Goal: Book appointment/travel/reservation: Book appointment/travel/reservation

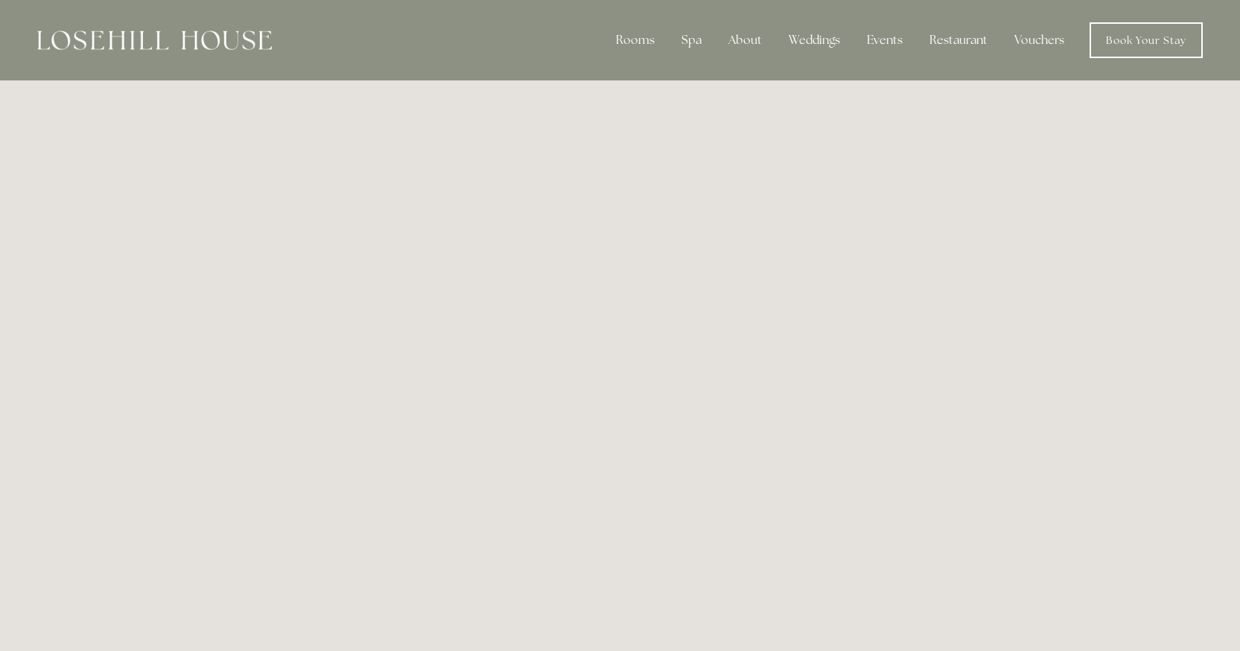
click at [201, 50] on div at bounding box center [154, 40] width 235 height 36
click at [197, 36] on img at bounding box center [154, 40] width 235 height 19
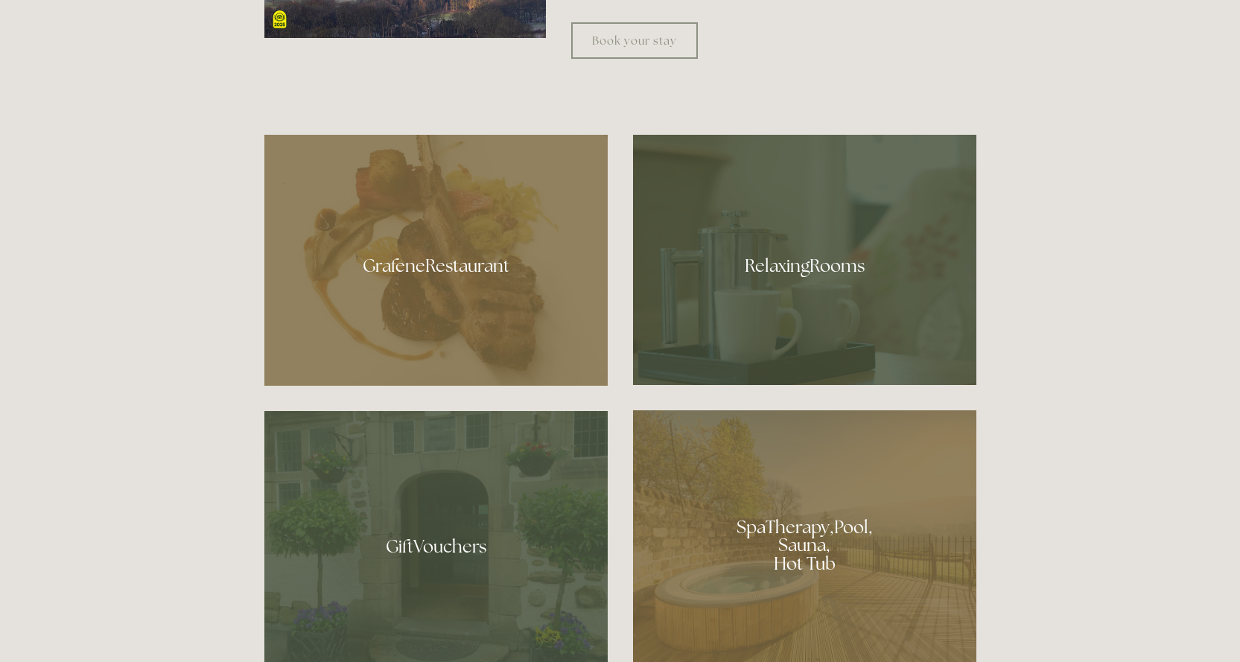
scroll to position [894, 0]
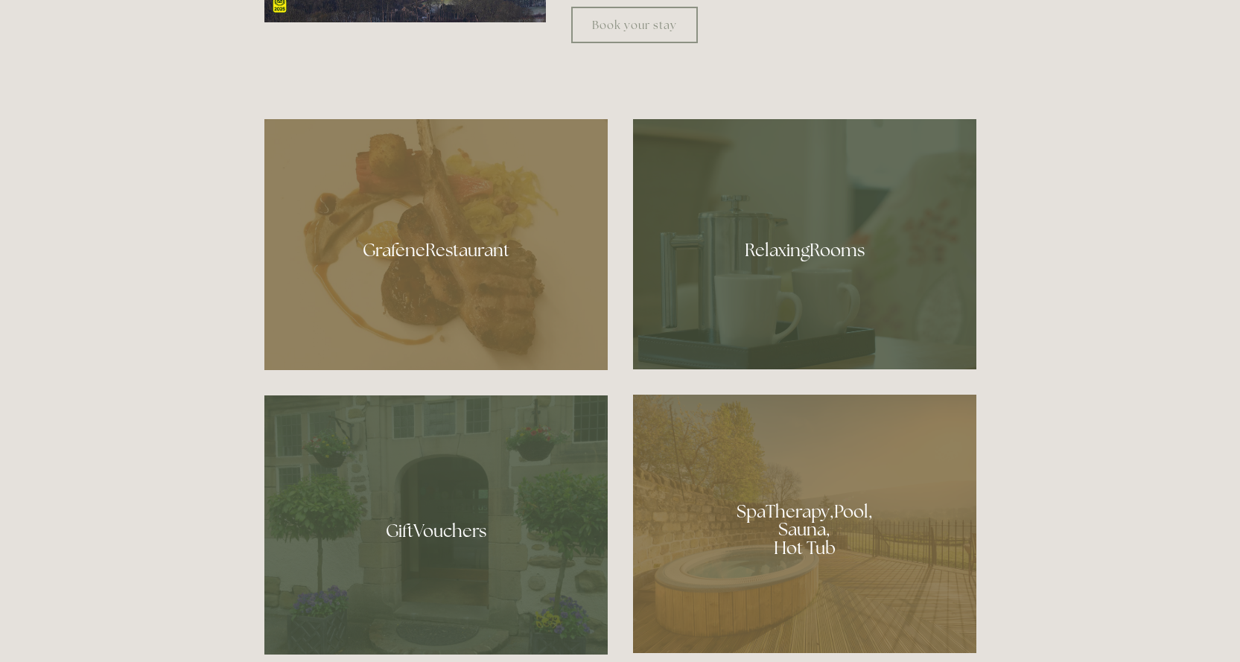
click at [799, 521] on div at bounding box center [804, 524] width 343 height 258
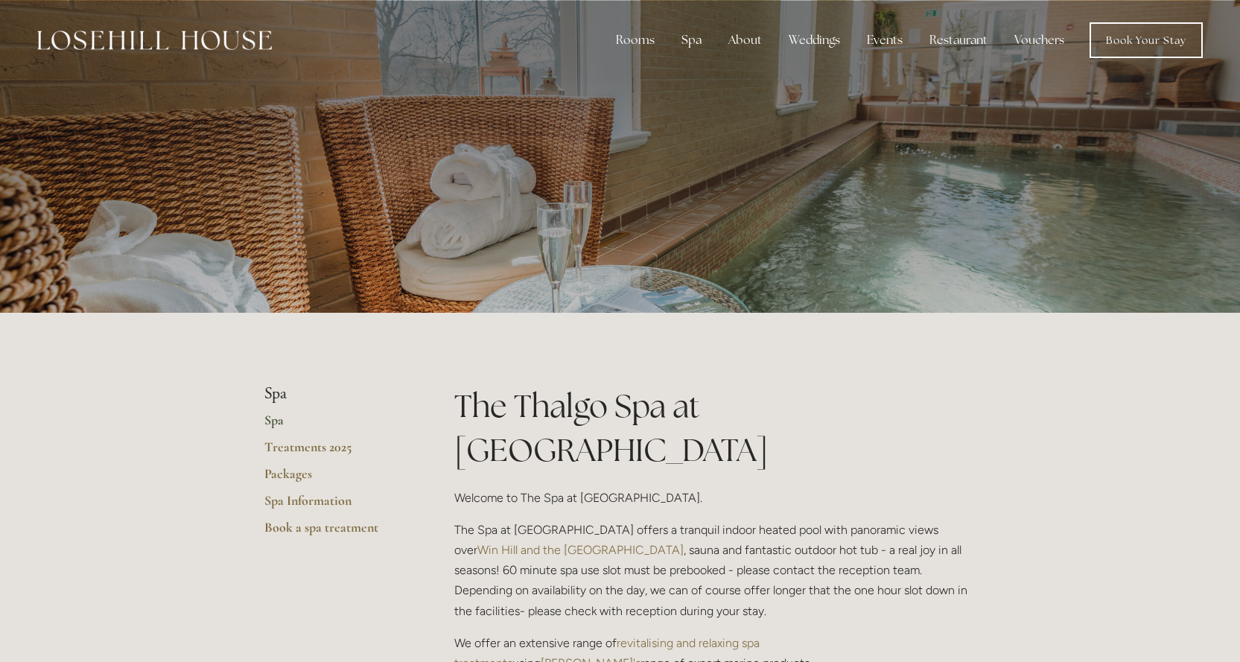
scroll to position [223, 0]
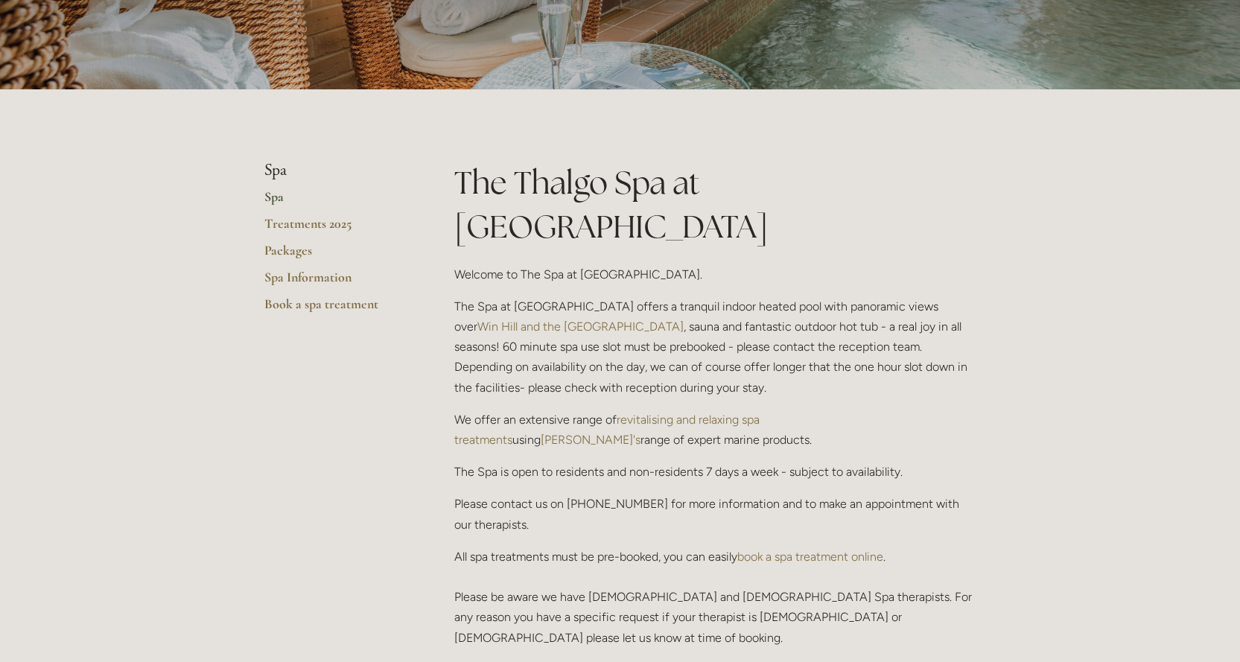
click at [851, 550] on link "book a spa treatment online" at bounding box center [810, 557] width 146 height 14
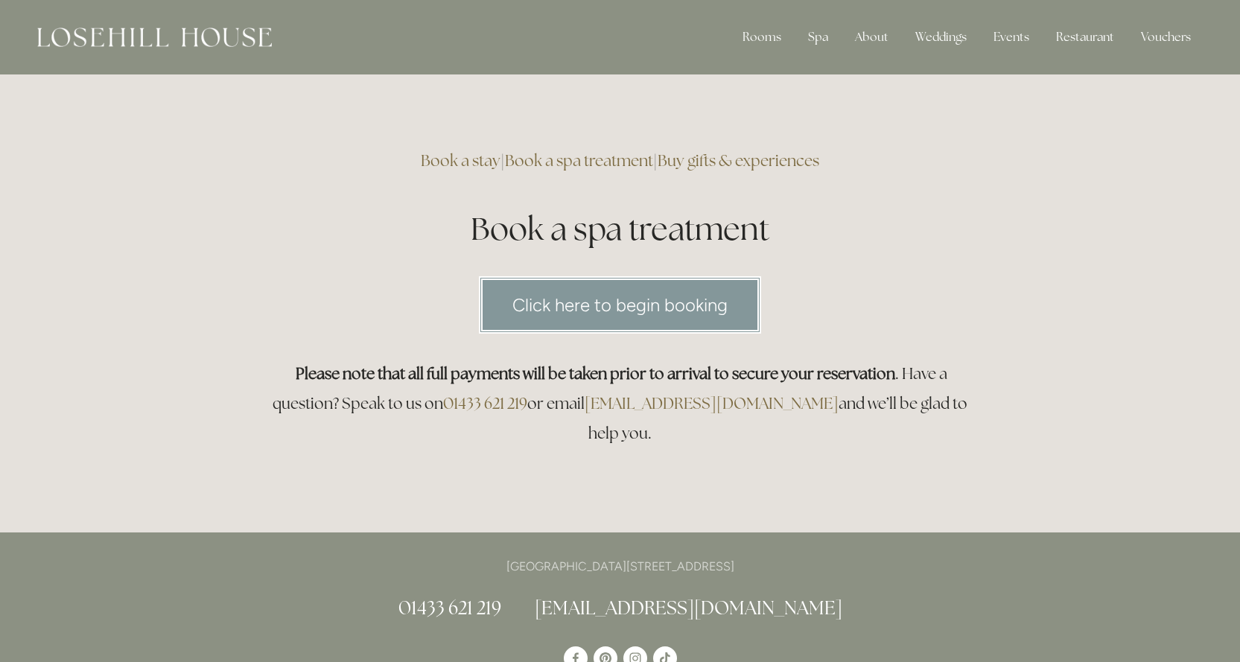
click at [655, 304] on link "Click here to begin booking" at bounding box center [620, 304] width 282 height 57
